Goal: Task Accomplishment & Management: Complete application form

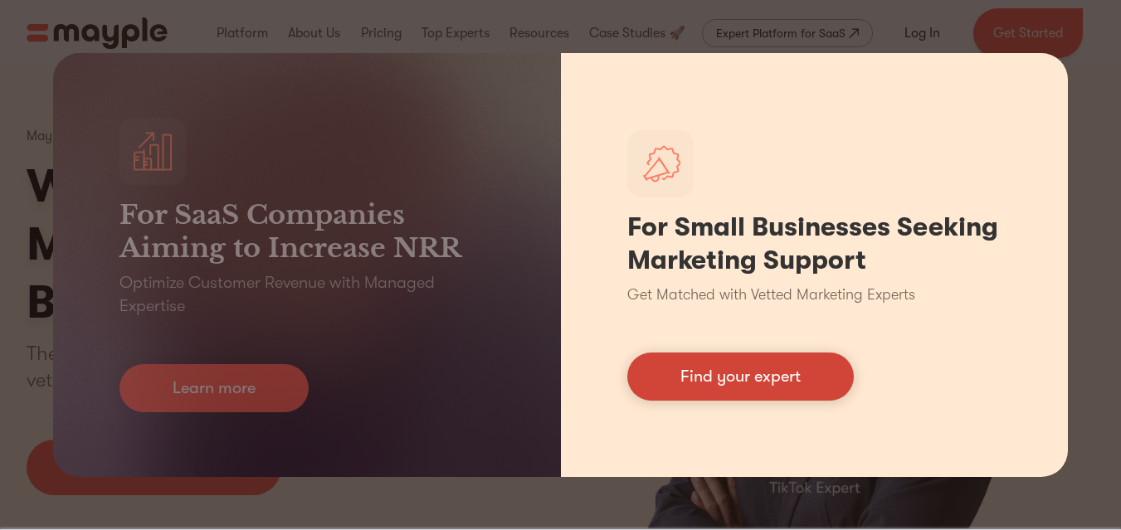
click at [698, 386] on link "Find your expert" at bounding box center [740, 376] width 226 height 48
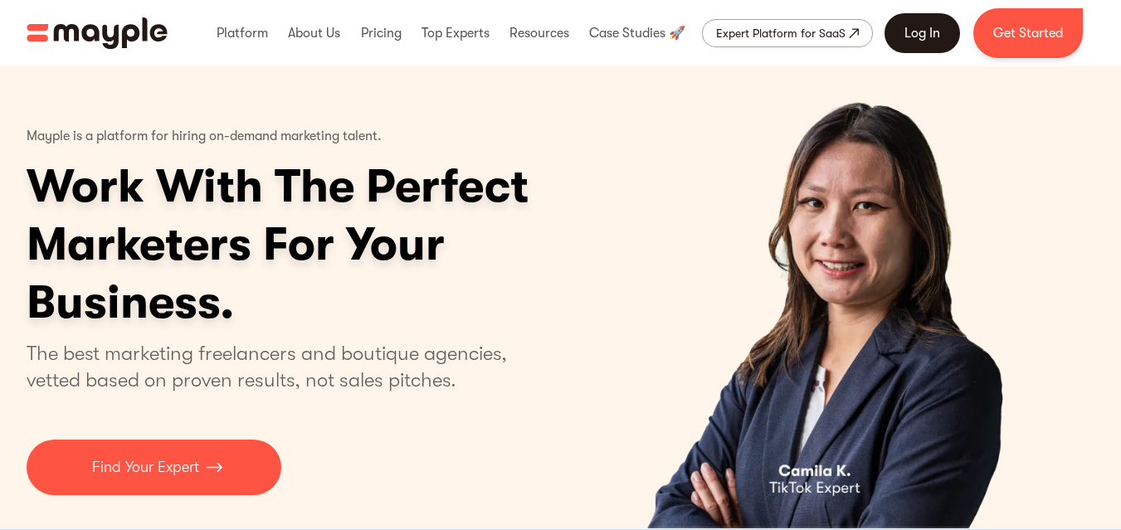
click at [916, 31] on link "Log In" at bounding box center [921, 33] width 75 height 40
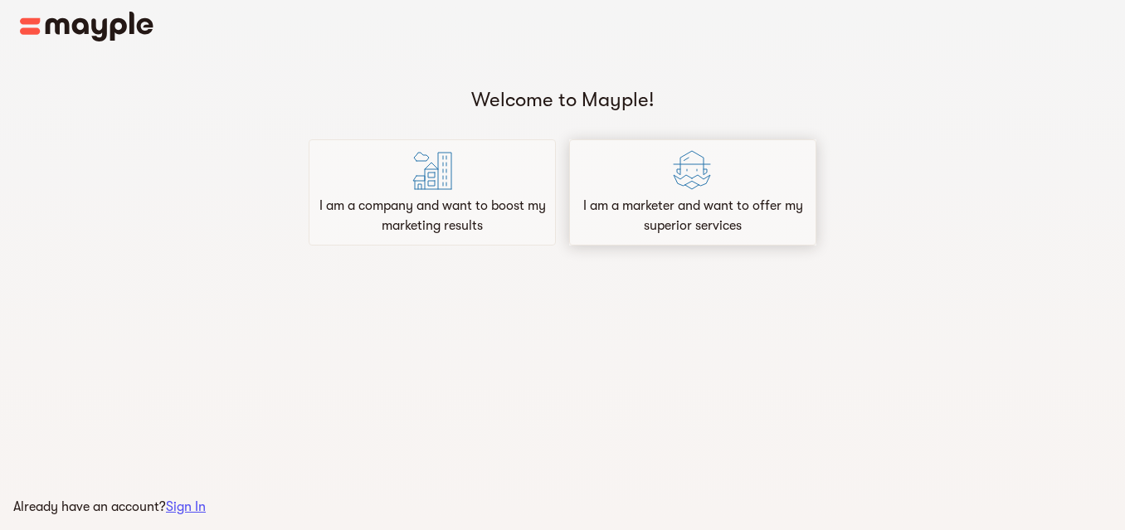
click at [637, 174] on div "I am a marketer and want to offer my superior services" at bounding box center [692, 192] width 247 height 106
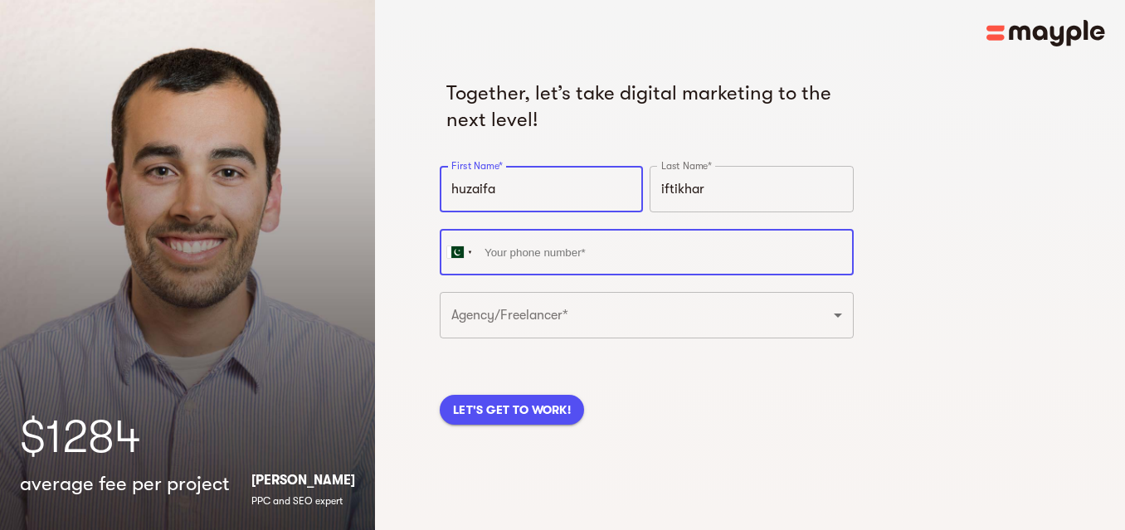
click at [610, 254] on input "tel" at bounding box center [647, 252] width 414 height 46
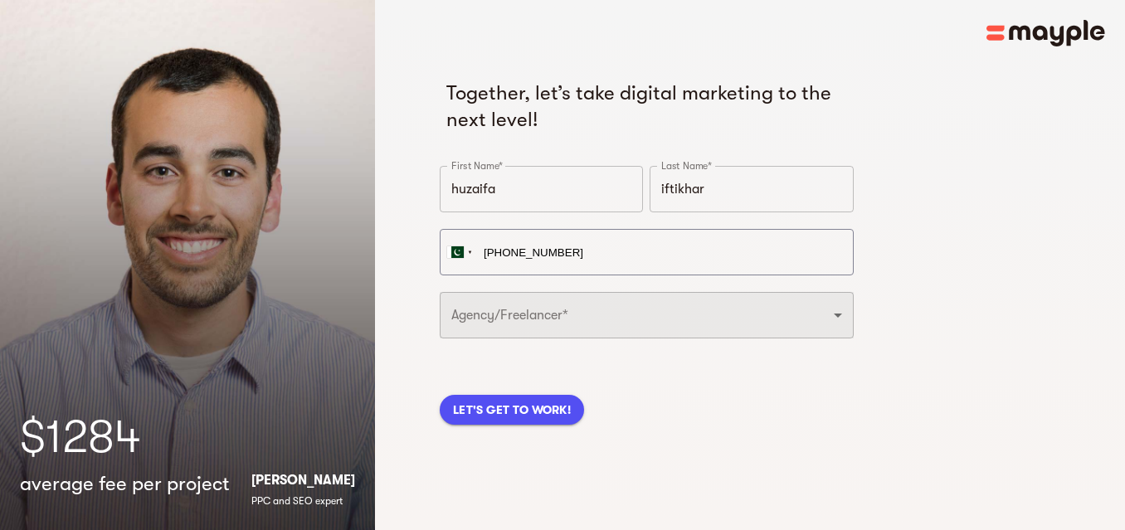
type input "+92 302 6565520"
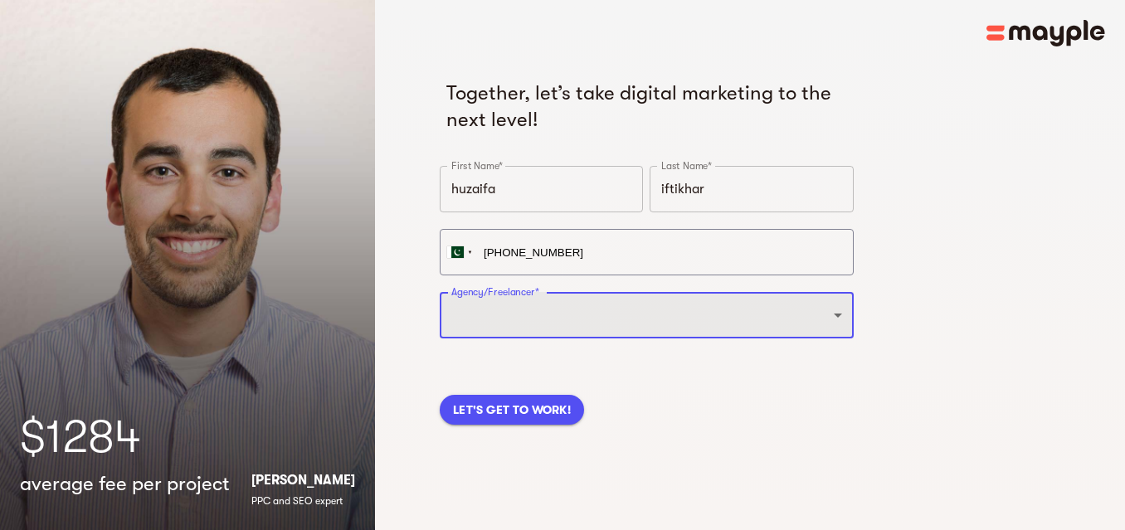
click at [604, 314] on select "Freelancer Digital Agency" at bounding box center [647, 315] width 414 height 46
select select "FREELANCER"
click at [440, 292] on select "Freelancer Digital Agency" at bounding box center [647, 315] width 414 height 46
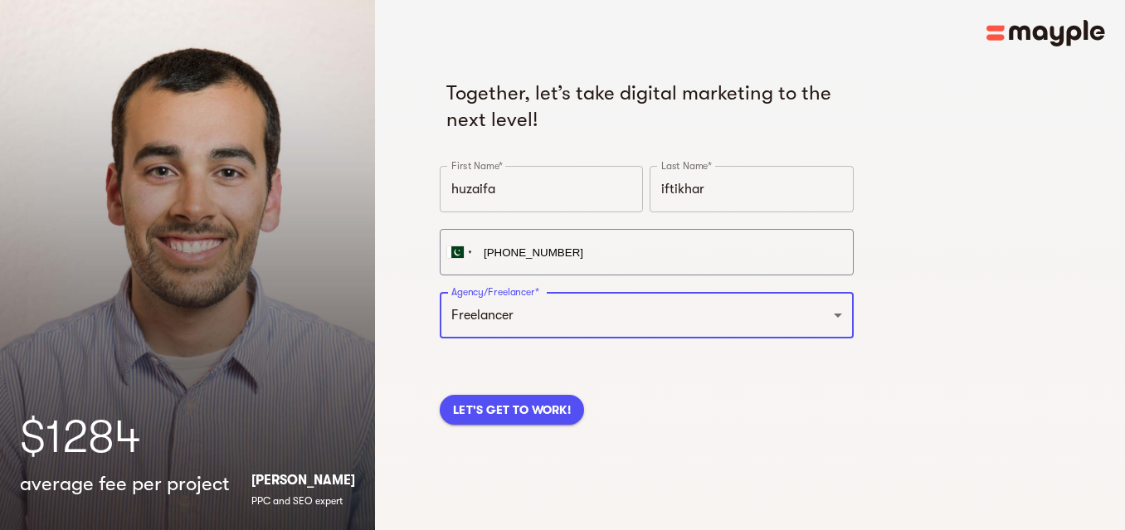
click at [509, 417] on span "LET'S GET TO WORK!" at bounding box center [512, 410] width 118 height 20
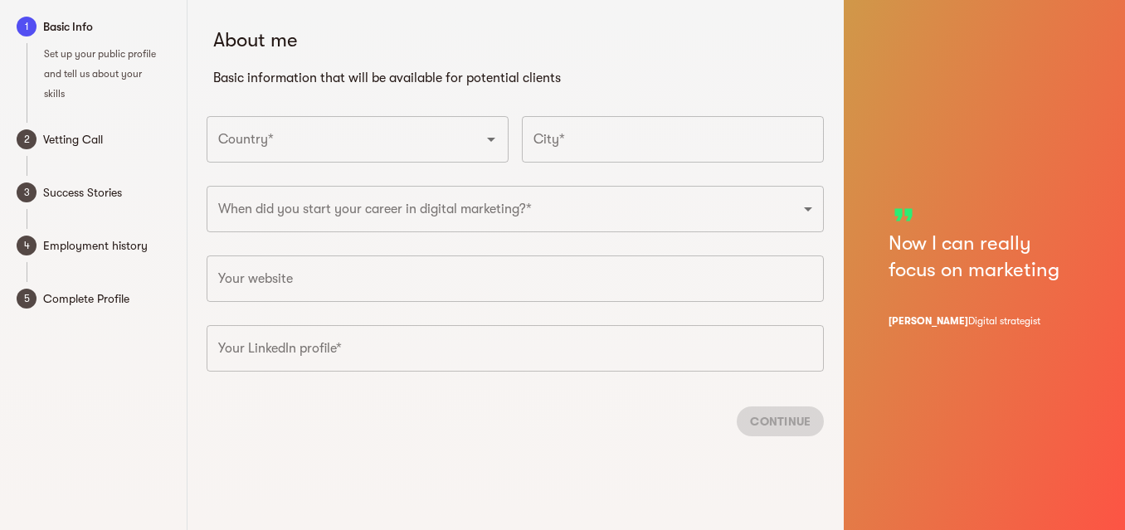
click at [477, 163] on div "Country* Country*" at bounding box center [357, 144] width 315 height 70
click at [487, 142] on icon "Open" at bounding box center [491, 139] width 20 height 20
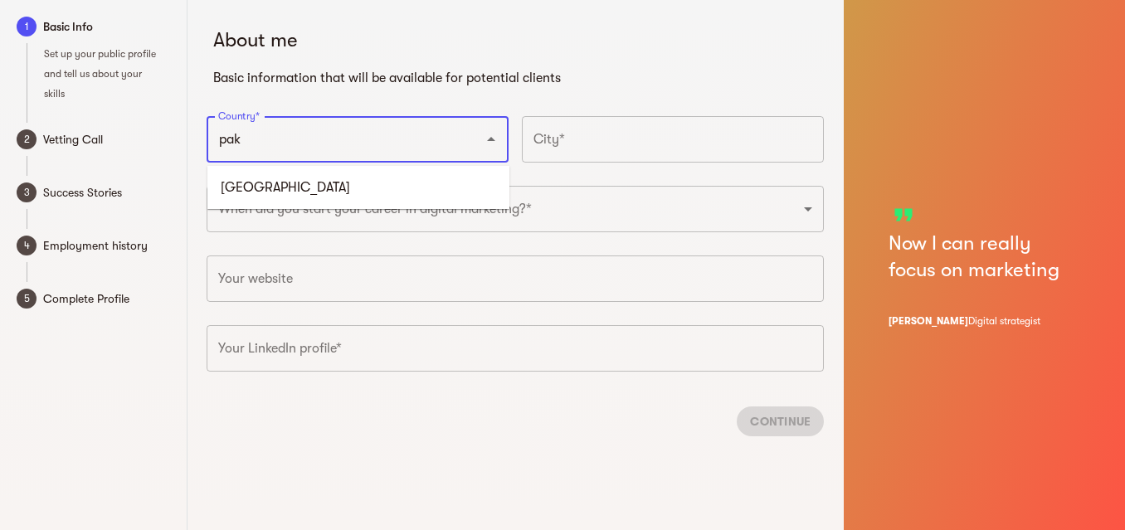
drag, startPoint x: 507, startPoint y: 172, endPoint x: 498, endPoint y: 172, distance: 9.1
click at [498, 172] on ul "Pakistan" at bounding box center [358, 187] width 302 height 43
click at [461, 183] on li "Pakistan" at bounding box center [358, 188] width 302 height 30
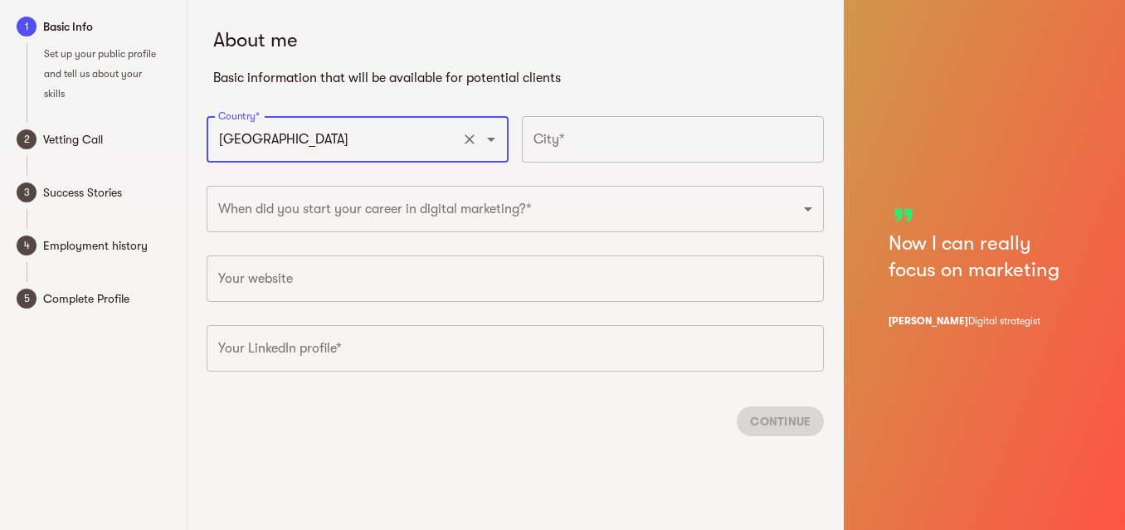
type input "Pakistan"
click at [589, 130] on input "text" at bounding box center [673, 139] width 302 height 46
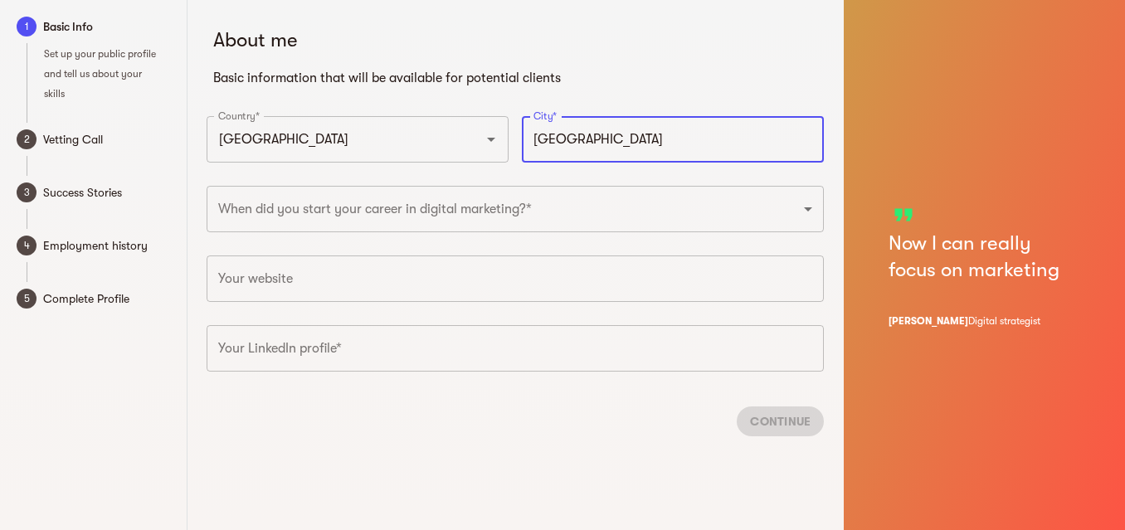
type input "Lahore"
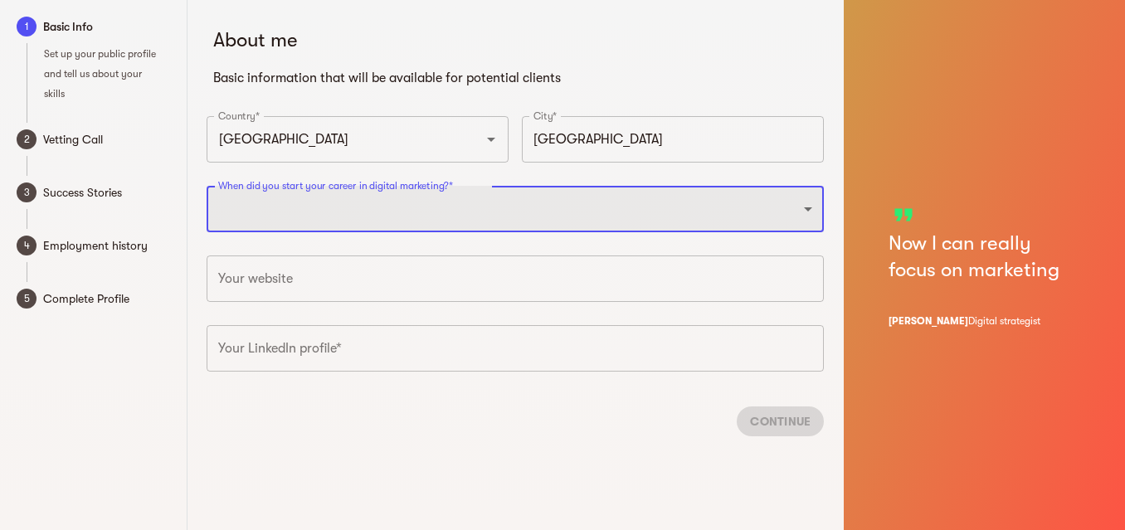
click at [514, 214] on select "2025 2024 2023 2022 2021 2020 2019 2018 2017 2016 2015 2014 2013 2012 2011 2010…" at bounding box center [515, 209] width 617 height 46
select select "2023"
click at [207, 186] on select "2025 2024 2023 2022 2021 2020 2019 2018 2017 2016 2015 2014 2013 2012 2011 2010…" at bounding box center [515, 209] width 617 height 46
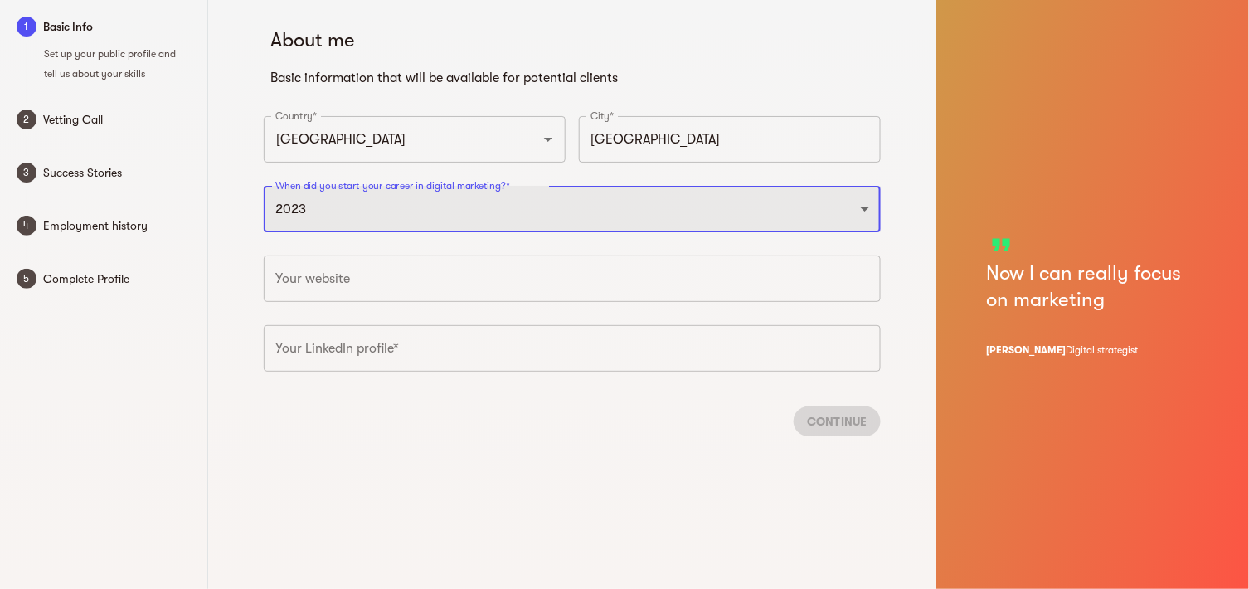
click at [583, 203] on select "2025 2024 2023 2022 2021 2020 2019 2018 2017 2016 2015 2014 2013 2012 2011 2010…" at bounding box center [572, 209] width 617 height 46
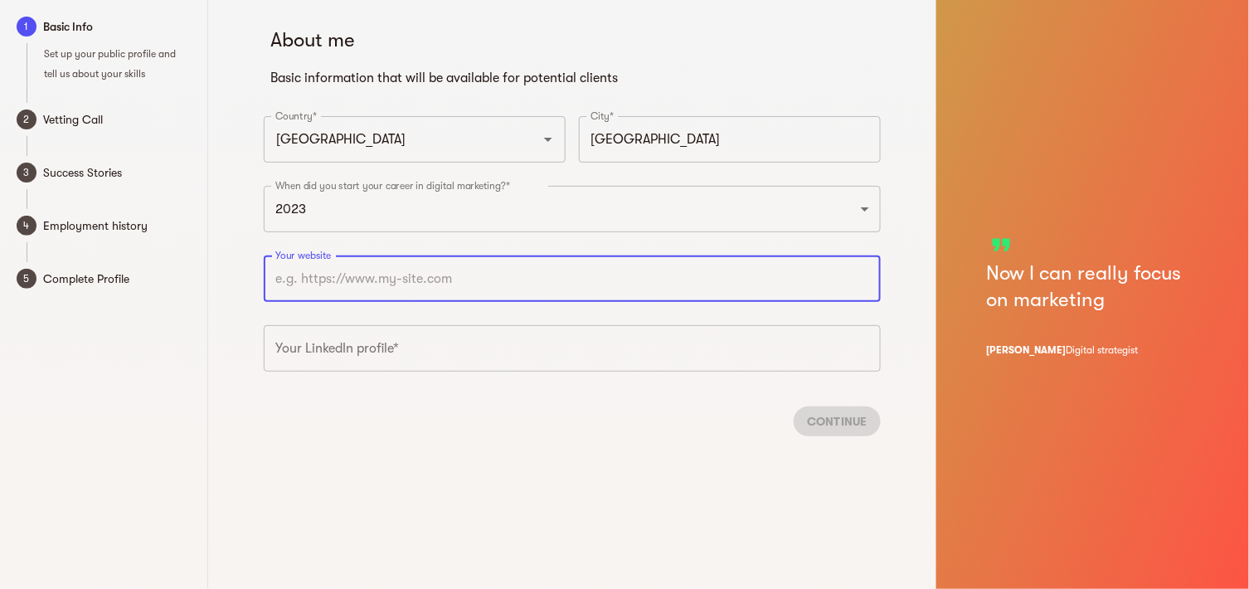
click at [551, 285] on input "text" at bounding box center [572, 278] width 617 height 46
click at [549, 361] on input "text" at bounding box center [572, 348] width 617 height 46
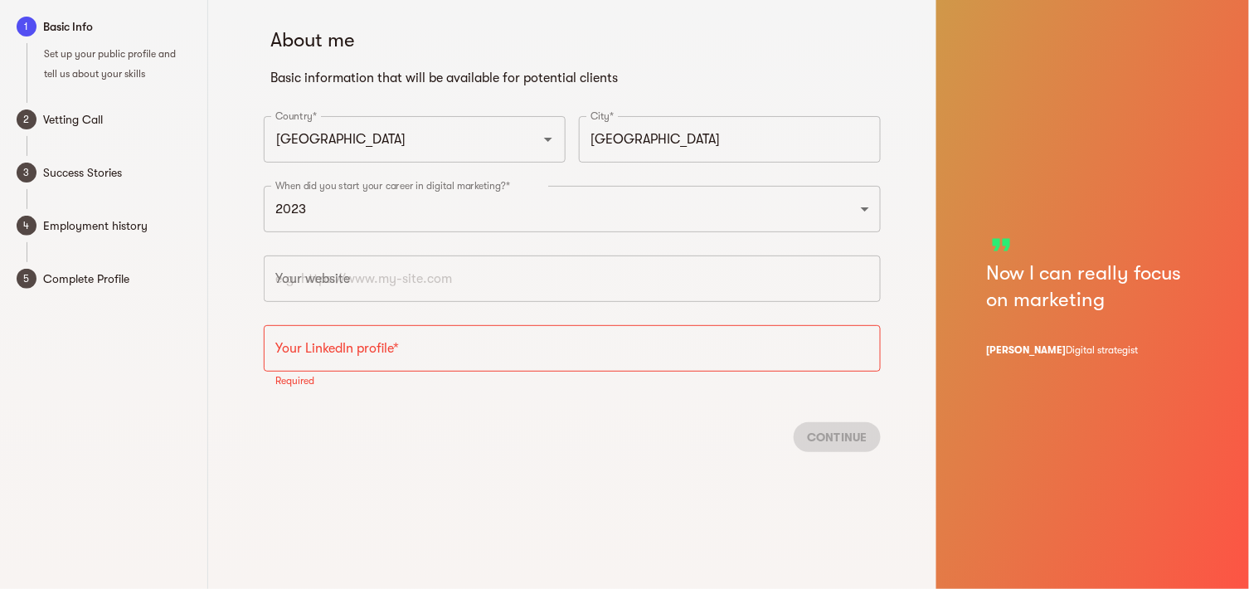
click at [68, 119] on span "Vetting Call" at bounding box center [117, 119] width 148 height 20
